Goal: Information Seeking & Learning: Learn about a topic

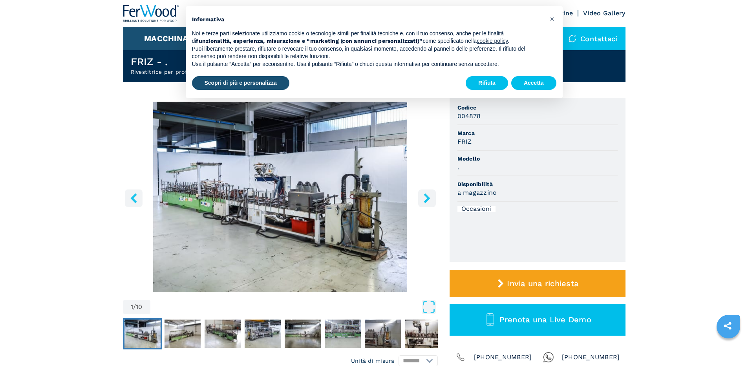
scroll to position [39, 0]
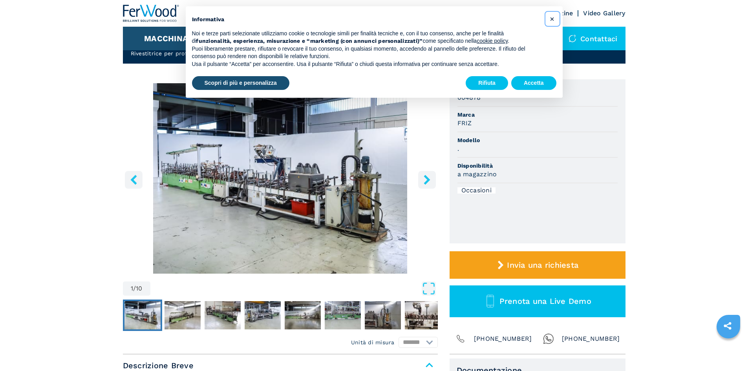
click at [552, 18] on span "×" at bounding box center [552, 18] width 5 height 9
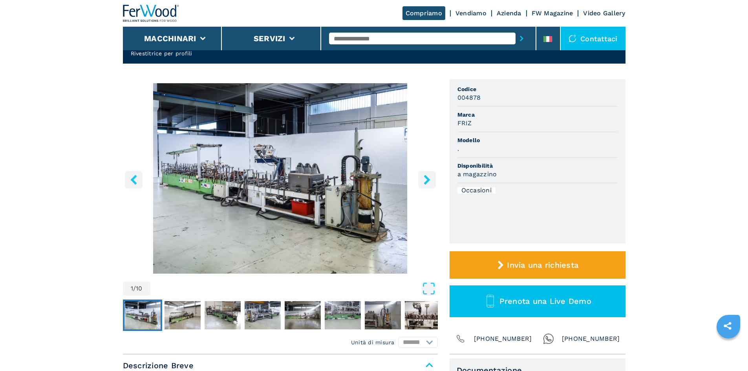
click at [424, 183] on icon "right-button" at bounding box center [427, 180] width 10 height 10
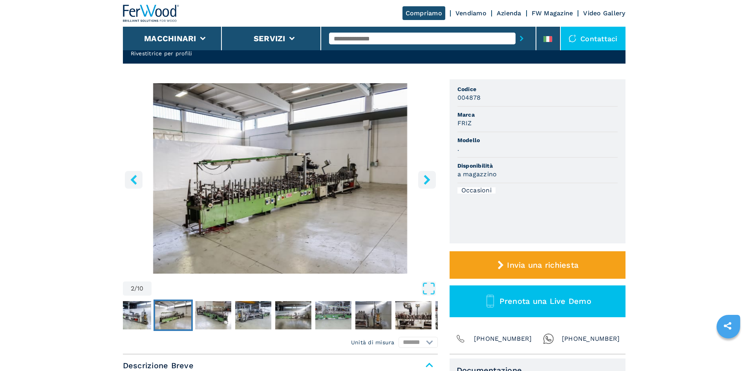
click at [425, 182] on icon "right-button" at bounding box center [427, 180] width 6 height 10
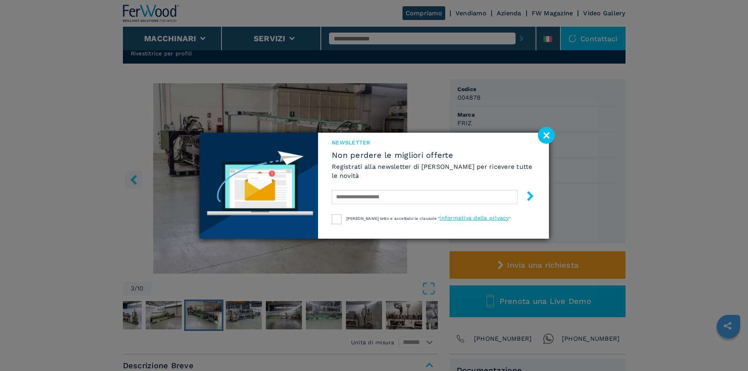
click at [550, 132] on image at bounding box center [546, 135] width 17 height 17
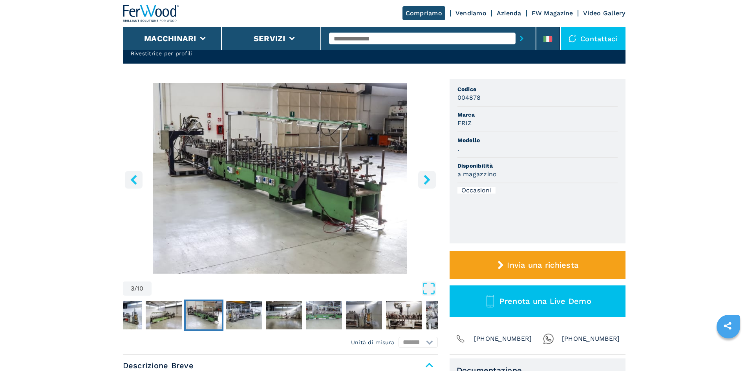
click at [424, 178] on icon "right-button" at bounding box center [427, 180] width 10 height 10
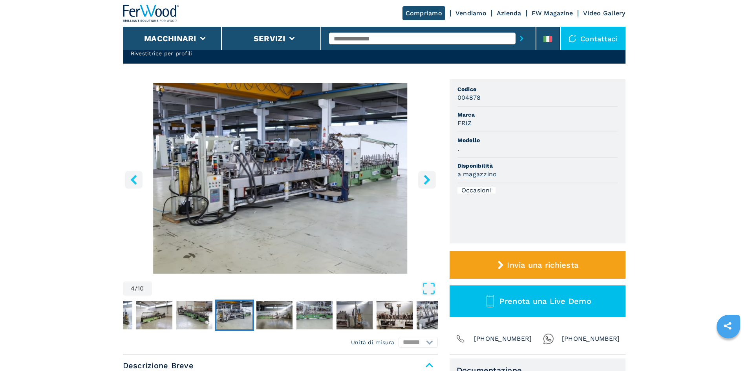
click at [424, 178] on icon "right-button" at bounding box center [427, 180] width 10 height 10
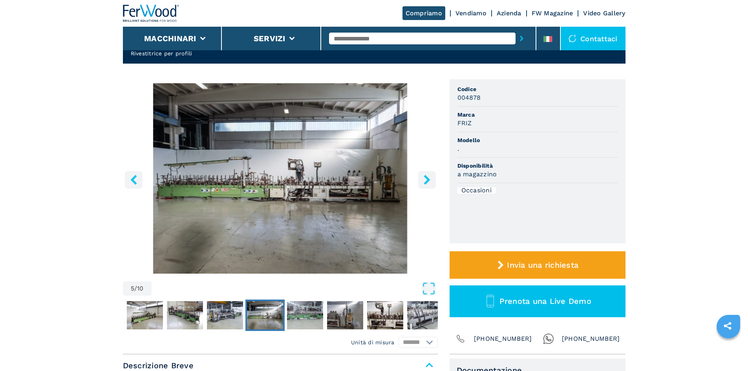
click at [424, 178] on icon "right-button" at bounding box center [427, 180] width 10 height 10
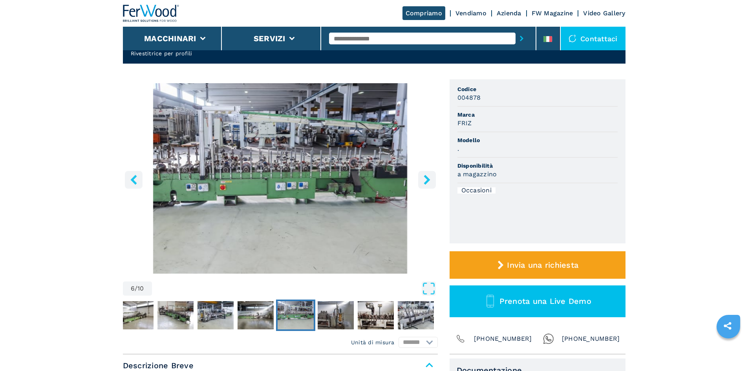
click at [424, 178] on icon "right-button" at bounding box center [427, 180] width 10 height 10
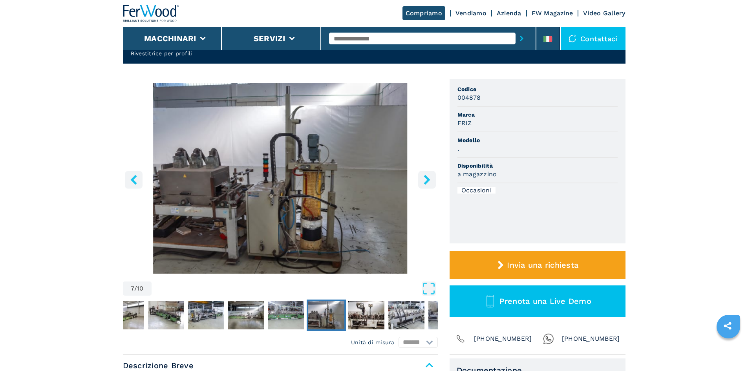
click at [429, 183] on icon "right-button" at bounding box center [427, 180] width 10 height 10
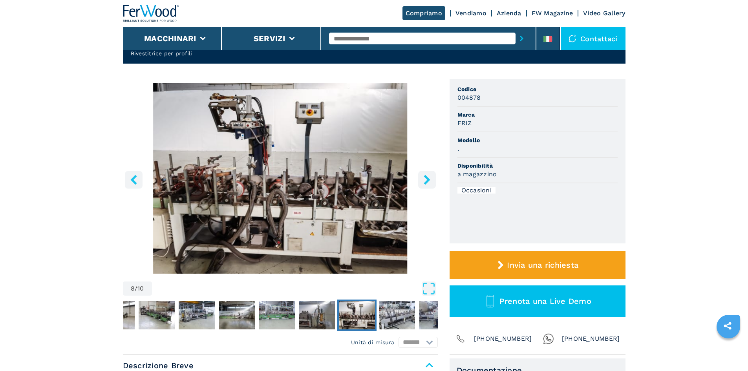
click at [429, 183] on icon "right-button" at bounding box center [427, 180] width 10 height 10
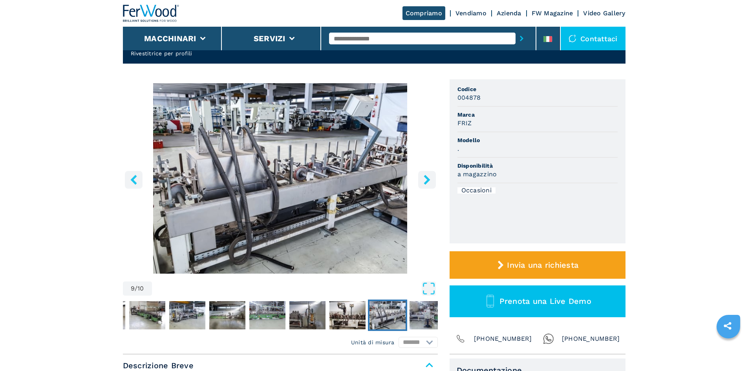
click at [429, 177] on icon "right-button" at bounding box center [427, 180] width 10 height 10
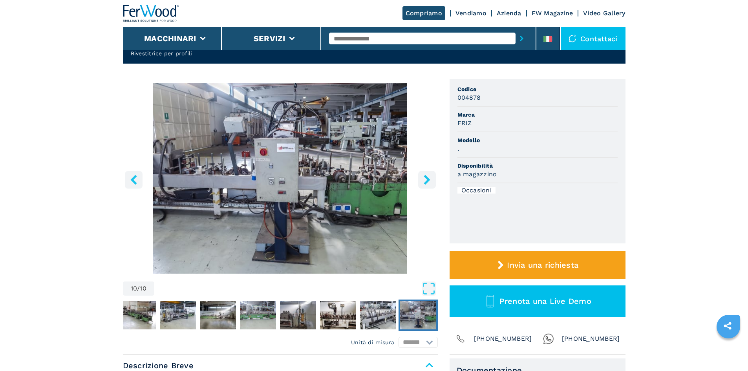
click at [429, 177] on icon "right-button" at bounding box center [427, 180] width 10 height 10
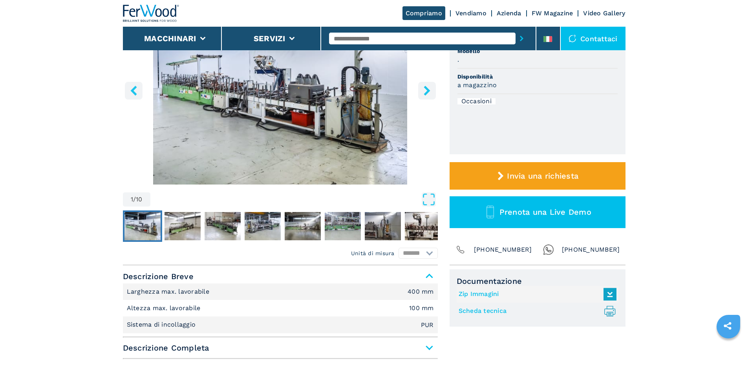
scroll to position [236, 0]
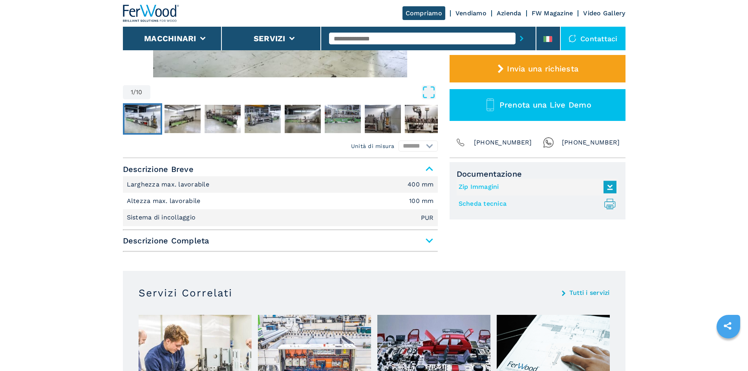
click at [427, 239] on span "Descrizione Completa" at bounding box center [280, 241] width 315 height 14
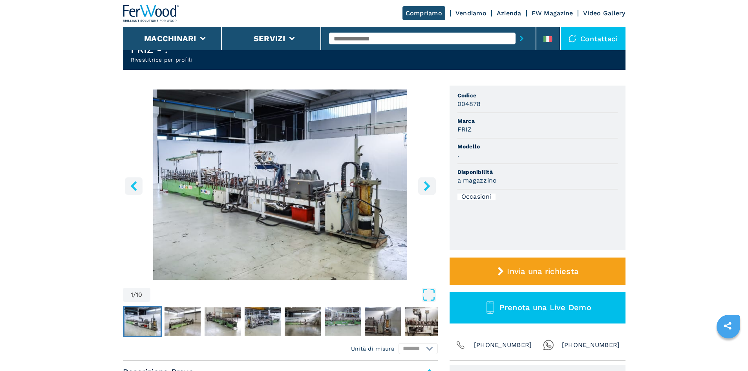
scroll to position [0, 0]
